Goal: Obtain resource: Download file/media

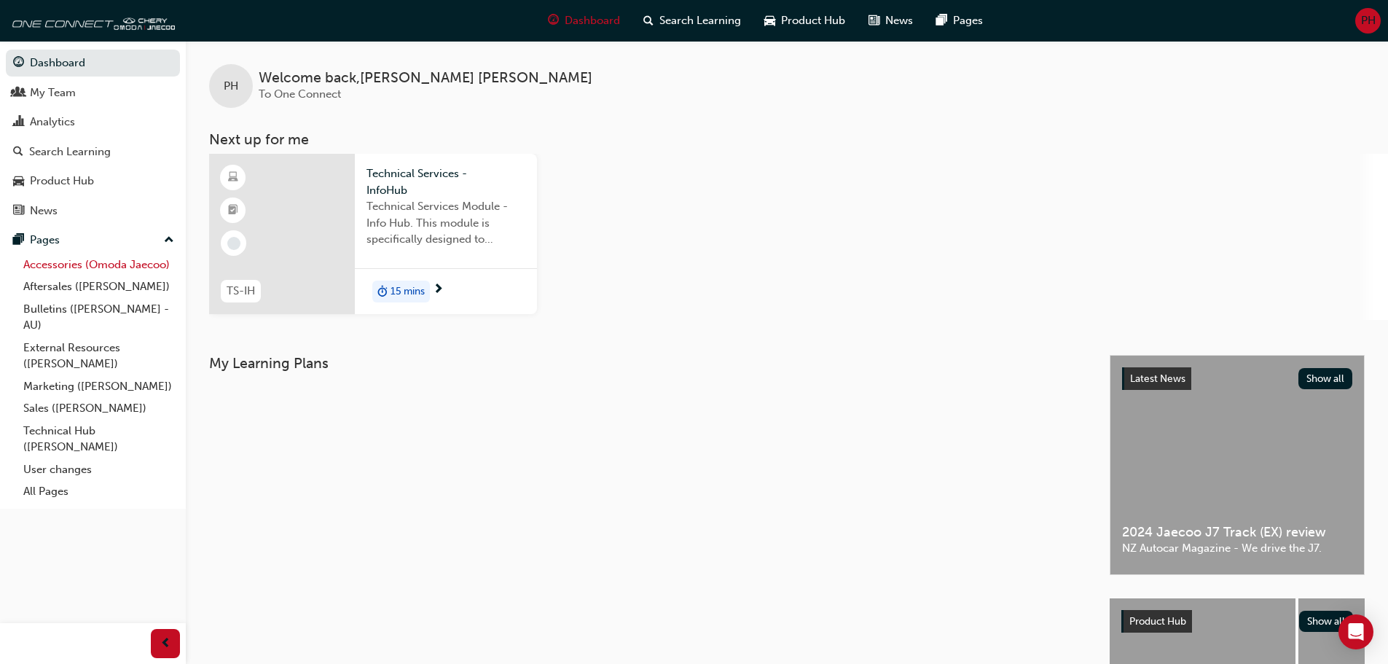
click at [63, 264] on link "Accessories (Omoda Jaecoo)" at bounding box center [98, 265] width 162 height 23
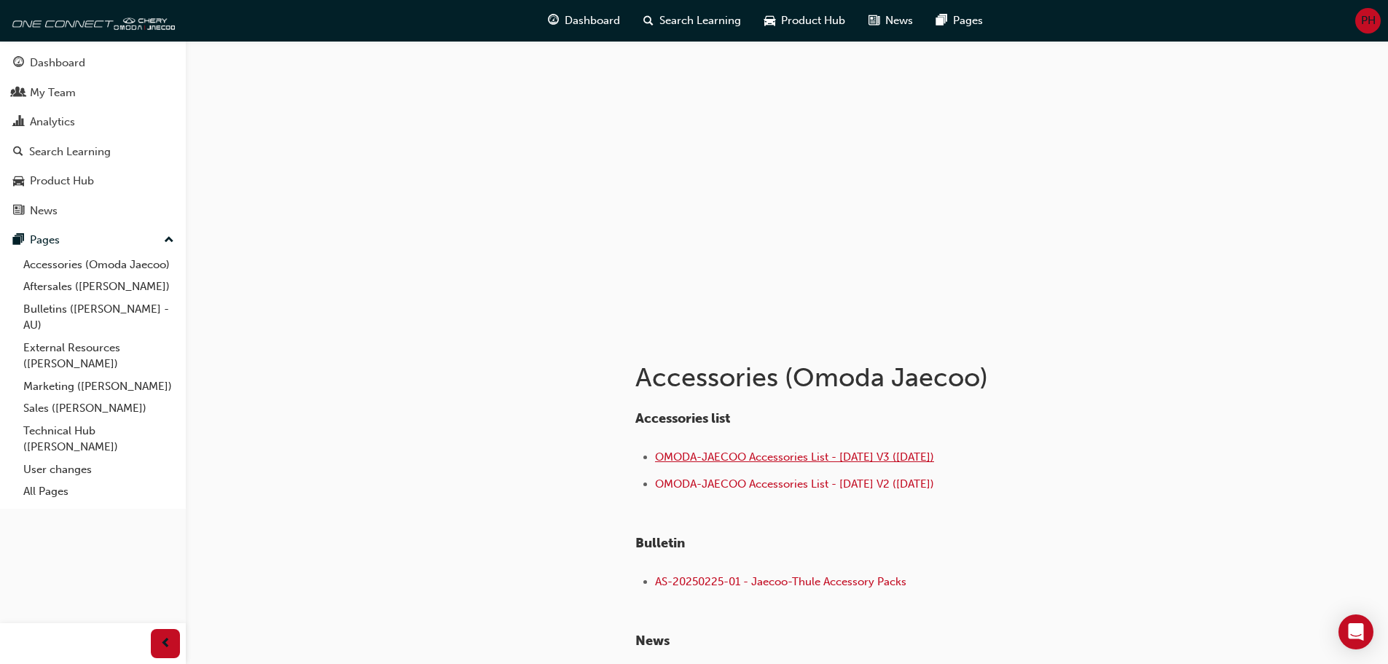
click at [870, 458] on span "OMODA-JAECOO Accessories List - [DATE] V3 ([DATE])" at bounding box center [794, 456] width 279 height 13
